Goal: Task Accomplishment & Management: Manage account settings

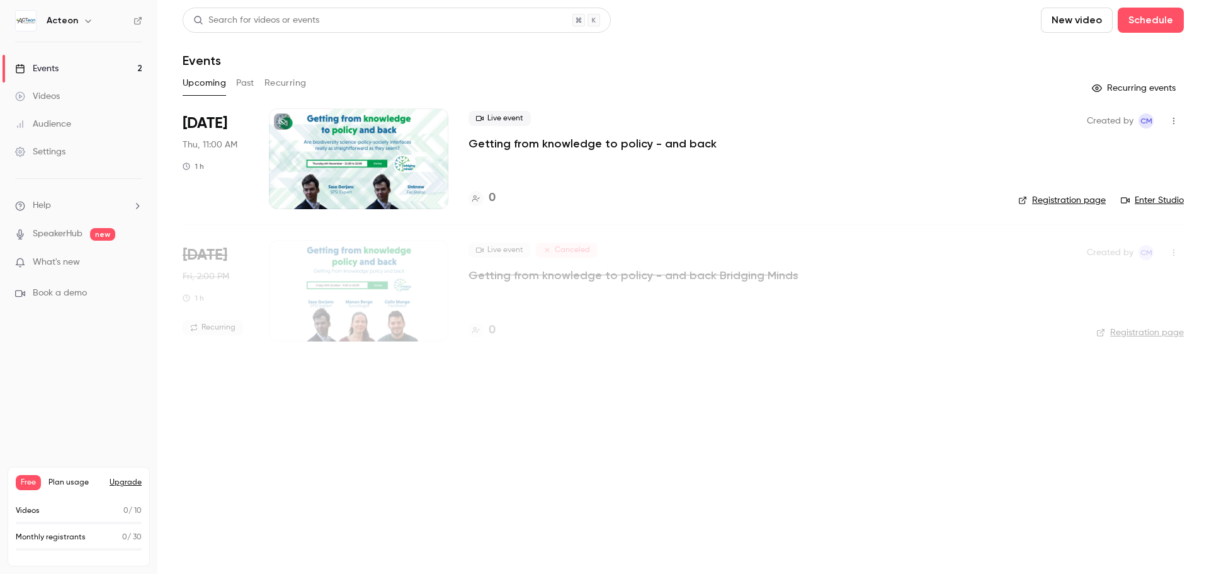
click at [332, 156] on div at bounding box center [358, 158] width 179 height 101
